Goal: Task Accomplishment & Management: Use online tool/utility

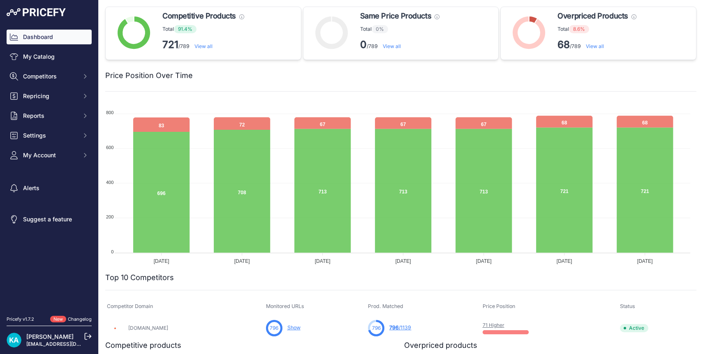
click at [40, 10] on img at bounding box center [36, 12] width 59 height 8
click at [586, 45] on link "View all" at bounding box center [593, 46] width 18 height 6
